Goal: Task Accomplishment & Management: Manage account settings

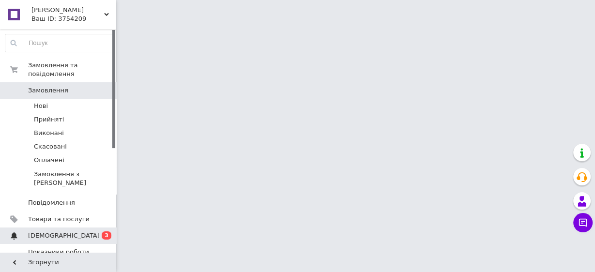
click at [72, 231] on span "[DEMOGRAPHIC_DATA]" at bounding box center [58, 235] width 61 height 9
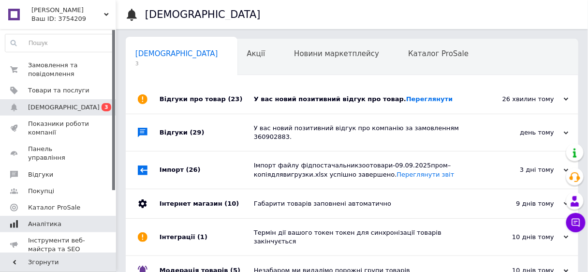
scroll to position [0, 5]
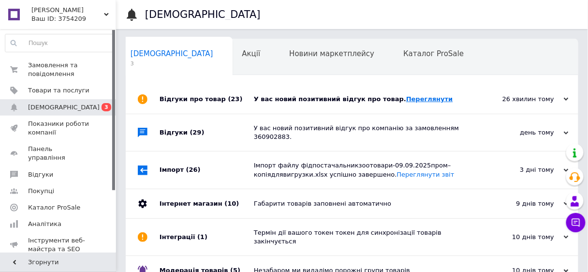
click at [406, 97] on link "Переглянути" at bounding box center [429, 98] width 47 height 7
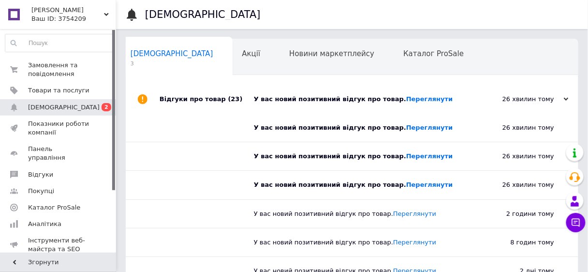
click at [415, 179] on div "У вас новий позитивний відгук про товар. Переглянути" at bounding box center [356, 185] width 204 height 28
click at [411, 181] on link "Переглянути" at bounding box center [429, 184] width 47 height 7
click at [415, 131] on link "Переглянути" at bounding box center [429, 127] width 47 height 7
click at [415, 155] on link "Переглянути" at bounding box center [429, 155] width 47 height 7
click at [409, 100] on link "Переглянути" at bounding box center [429, 98] width 47 height 7
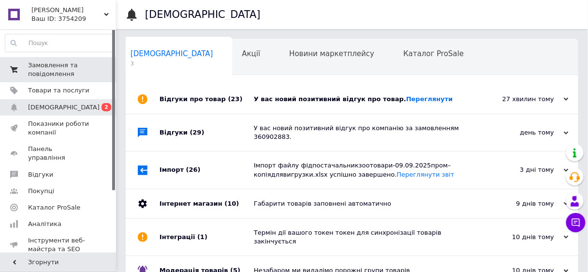
click at [51, 65] on span "Замовлення та повідомлення" at bounding box center [58, 69] width 61 height 17
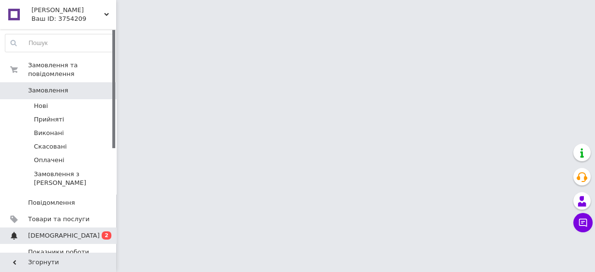
click at [59, 231] on span "[DEMOGRAPHIC_DATA]" at bounding box center [64, 235] width 72 height 9
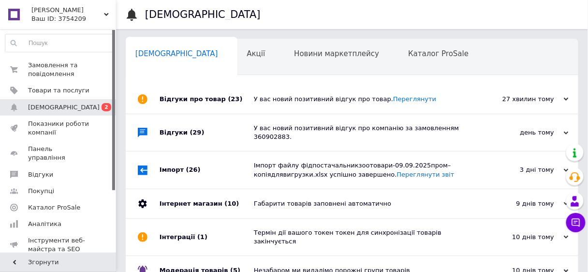
scroll to position [0, 5]
click at [393, 95] on link "Переглянути" at bounding box center [414, 98] width 43 height 7
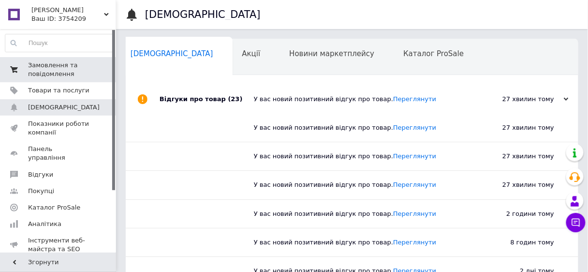
click at [42, 67] on span "Замовлення та повідомлення" at bounding box center [58, 69] width 61 height 17
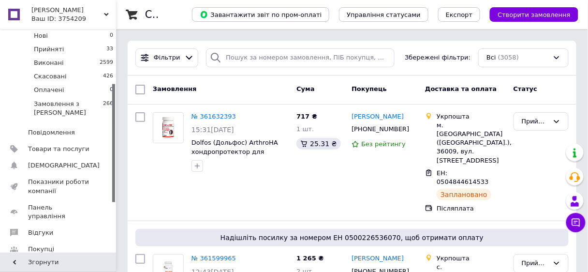
scroll to position [116, 0]
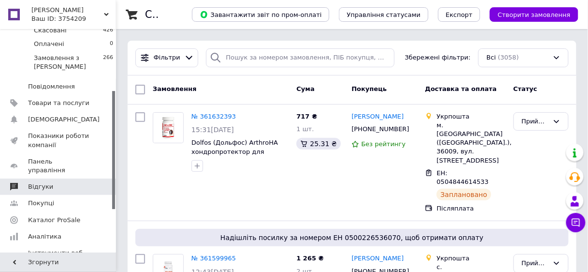
click at [43, 182] on span "Відгуки" at bounding box center [40, 186] width 25 height 9
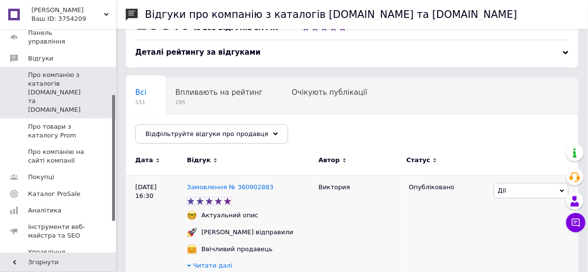
scroll to position [77, 0]
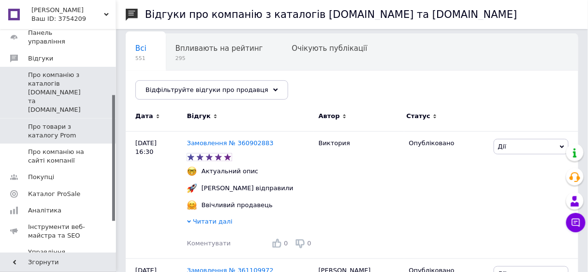
click at [57, 122] on span "Про товари з каталогу Prom" at bounding box center [58, 130] width 61 height 17
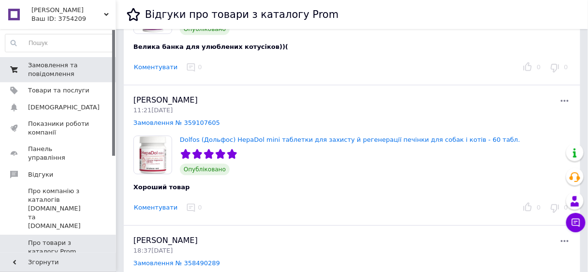
click at [59, 66] on span "Замовлення та повідомлення" at bounding box center [58, 69] width 61 height 17
